Goal: Check status

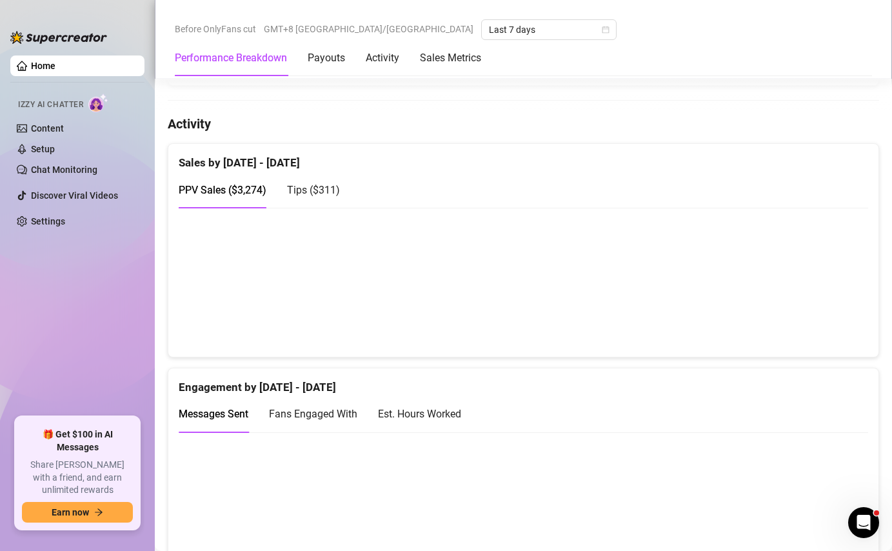
scroll to position [648, 0]
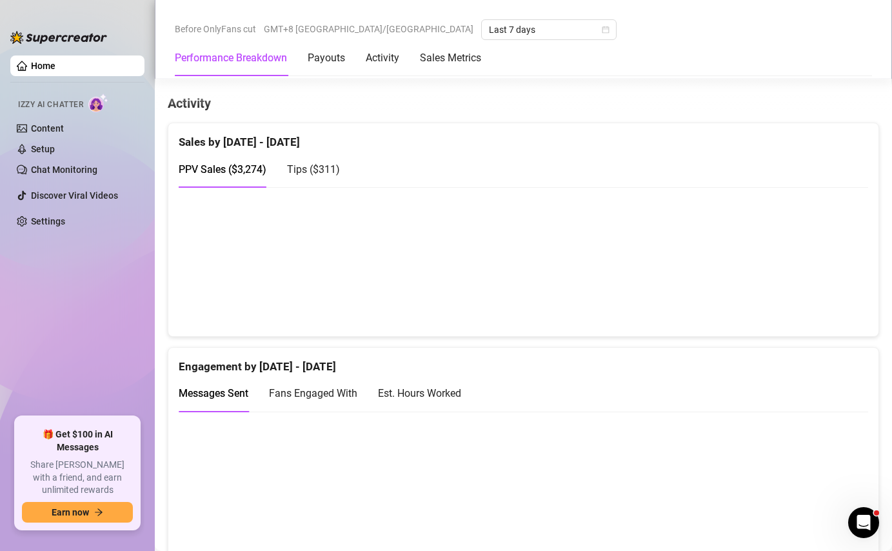
click at [299, 177] on div "Tips ( $311 )" at bounding box center [313, 169] width 53 height 16
click at [231, 177] on div "PPV Sales ( $3,274 )" at bounding box center [223, 169] width 88 height 16
click at [334, 177] on div "Tips ( $311 )" at bounding box center [313, 169] width 53 height 16
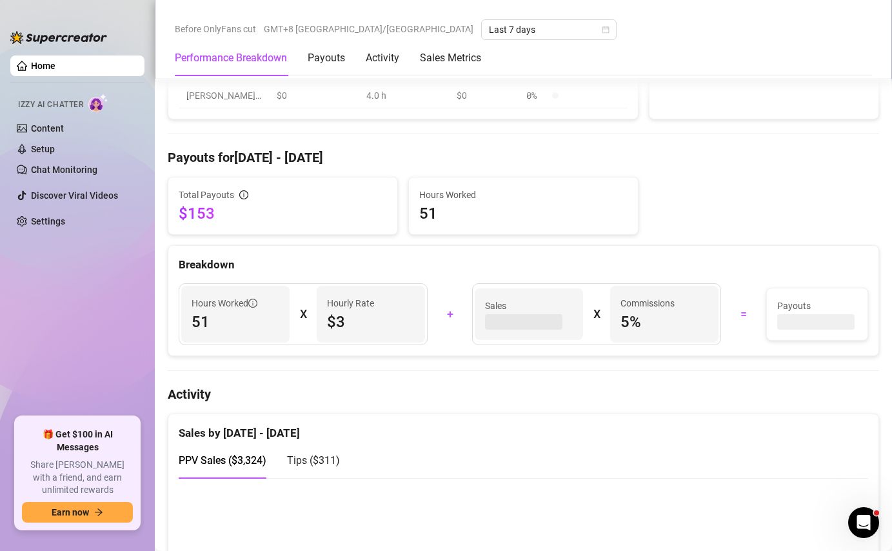
scroll to position [525, 0]
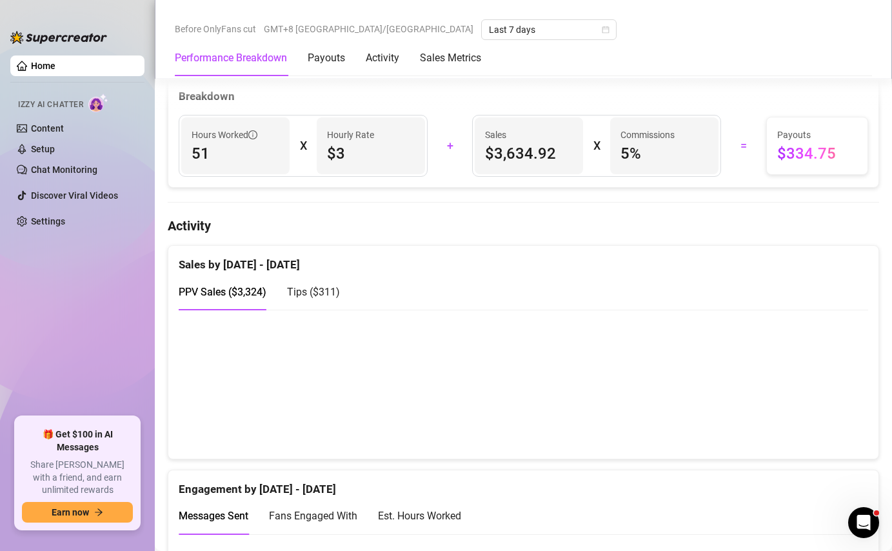
click at [306, 291] on span "Tips ( $311 )" at bounding box center [313, 292] width 53 height 12
click at [263, 288] on span "PPV Sales ( $3,324 )" at bounding box center [223, 292] width 88 height 12
click at [293, 287] on div "Tips ( $311 )" at bounding box center [313, 292] width 53 height 16
click at [270, 293] on div "PPV Sales ( $3,324 ) Tips ( $311 )" at bounding box center [259, 291] width 161 height 37
click at [250, 291] on span "PPV Sales ( $3,324 )" at bounding box center [223, 292] width 88 height 12
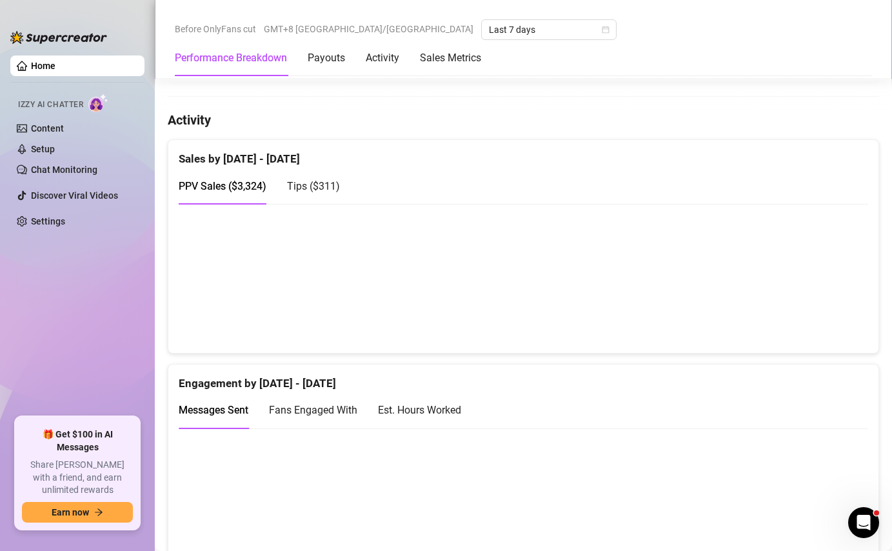
scroll to position [583, 0]
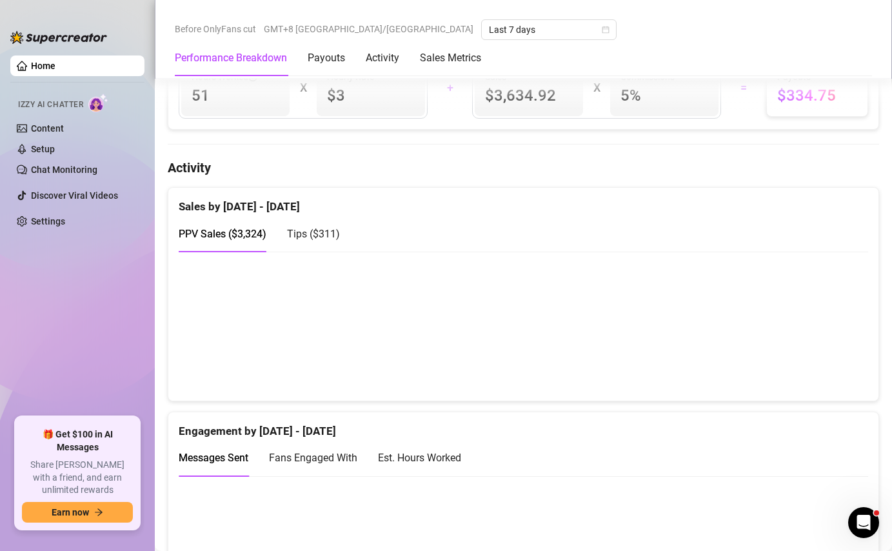
click at [319, 238] on span "Tips ( $311 )" at bounding box center [313, 234] width 53 height 12
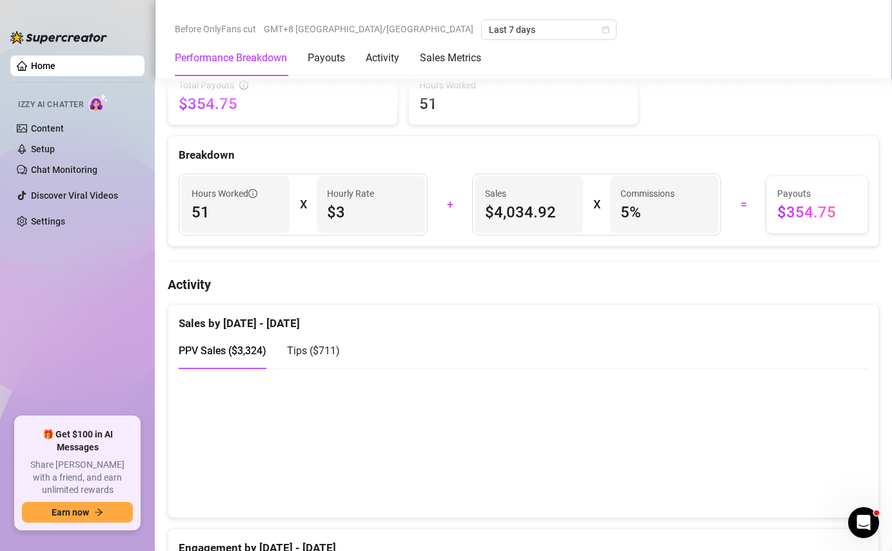
scroll to position [505, 0]
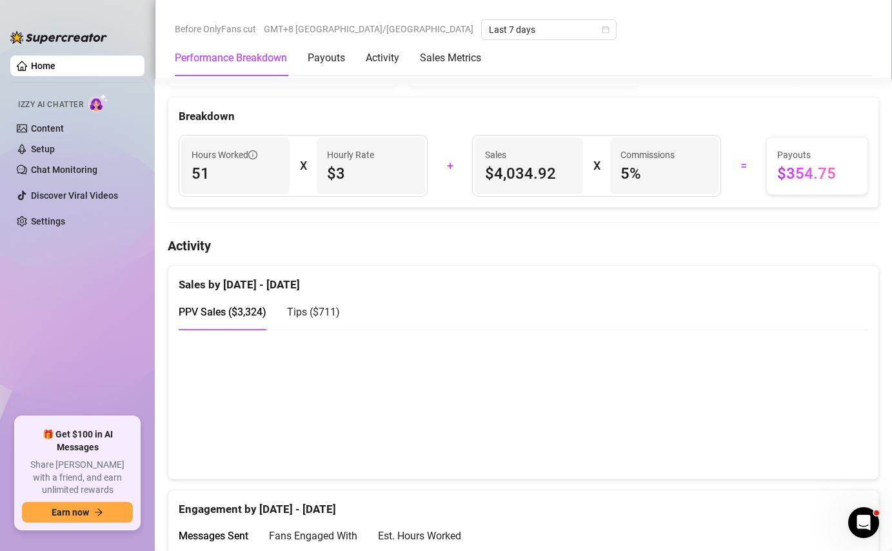
click at [306, 311] on span "Tips ( $711 )" at bounding box center [313, 312] width 53 height 12
click at [224, 320] on div "PPV Sales ( $3,324 )" at bounding box center [223, 312] width 88 height 16
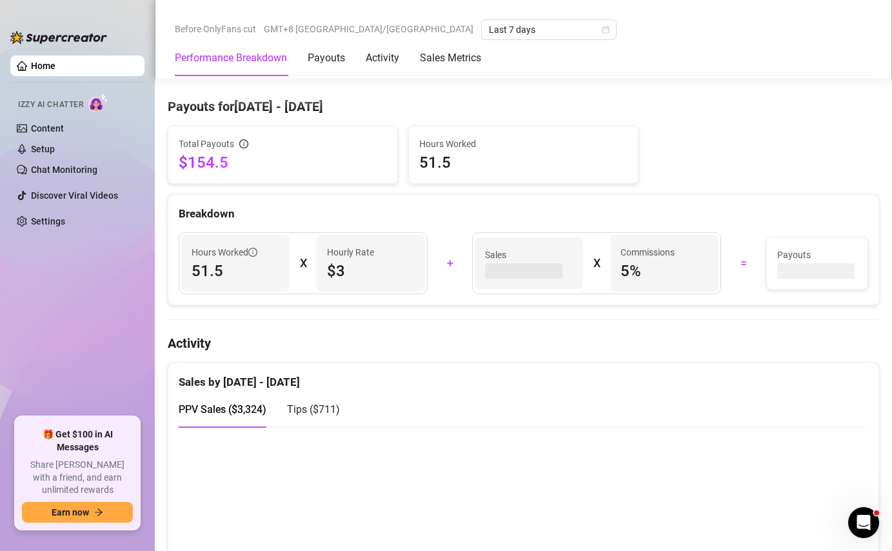
scroll to position [463, 0]
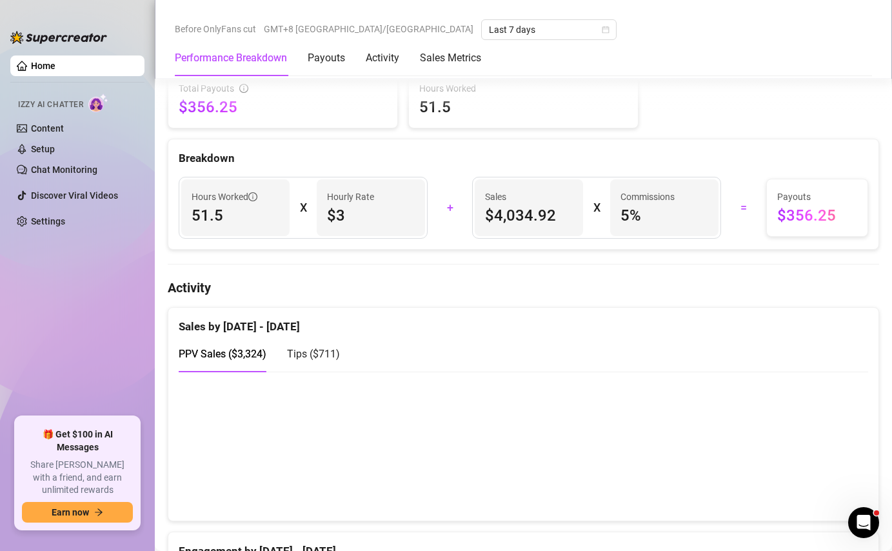
click at [326, 356] on span "Tips ( $711 )" at bounding box center [313, 354] width 53 height 12
